Goal: Task Accomplishment & Management: Manage account settings

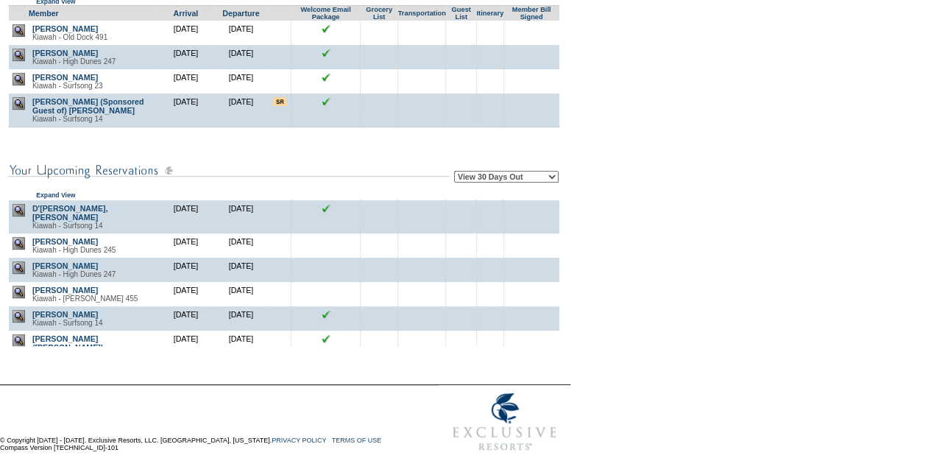
scroll to position [843, 0]
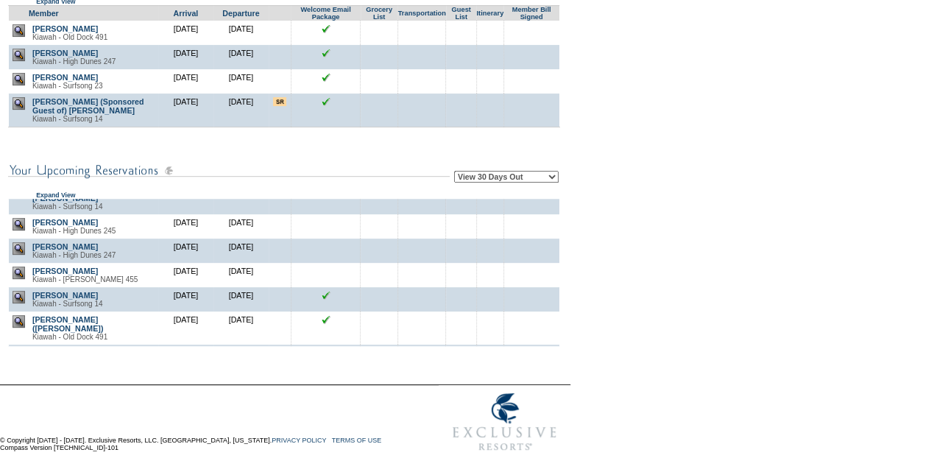
click at [21, 255] on img at bounding box center [19, 248] width 13 height 13
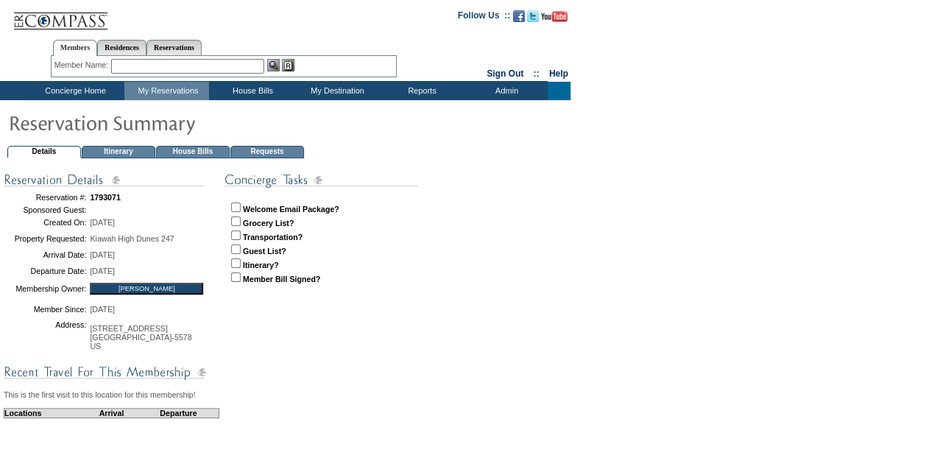
click at [233, 207] on input "checkbox" at bounding box center [236, 207] width 10 height 10
checkbox input "true"
click at [67, 90] on td "Concierge Home" at bounding box center [74, 91] width 101 height 18
